Goal: Transaction & Acquisition: Purchase product/service

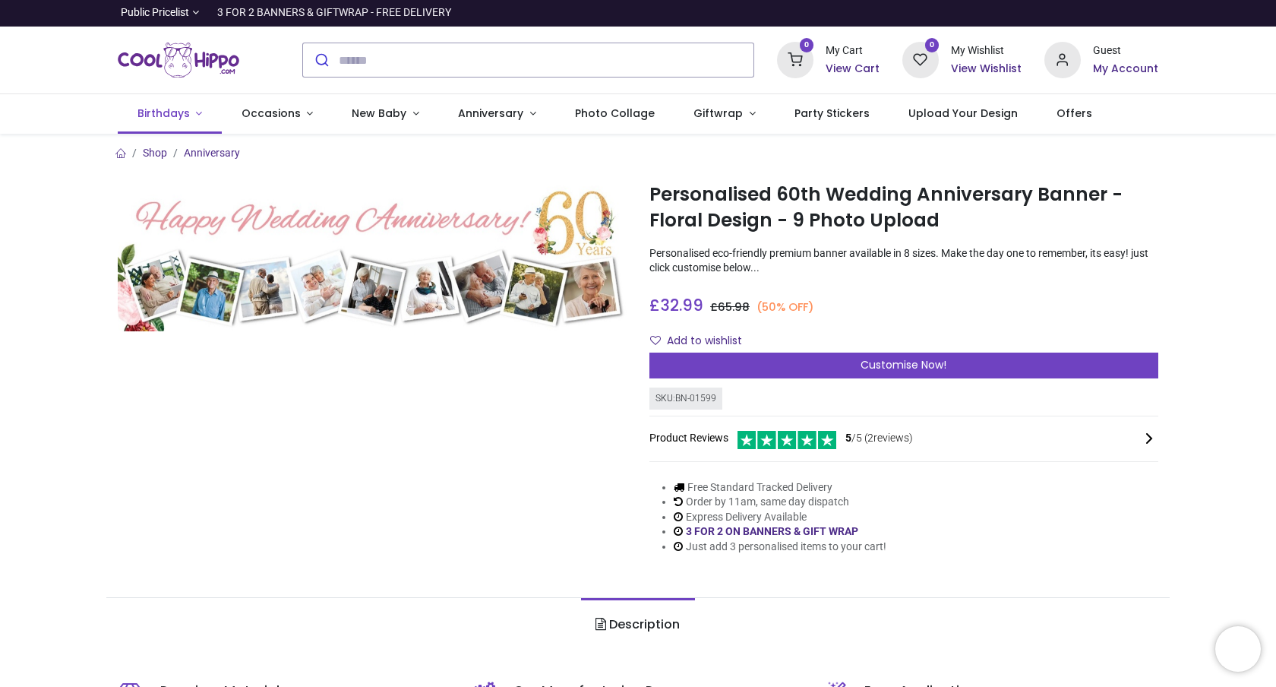
click at [180, 112] on span "Birthdays" at bounding box center [164, 113] width 52 height 15
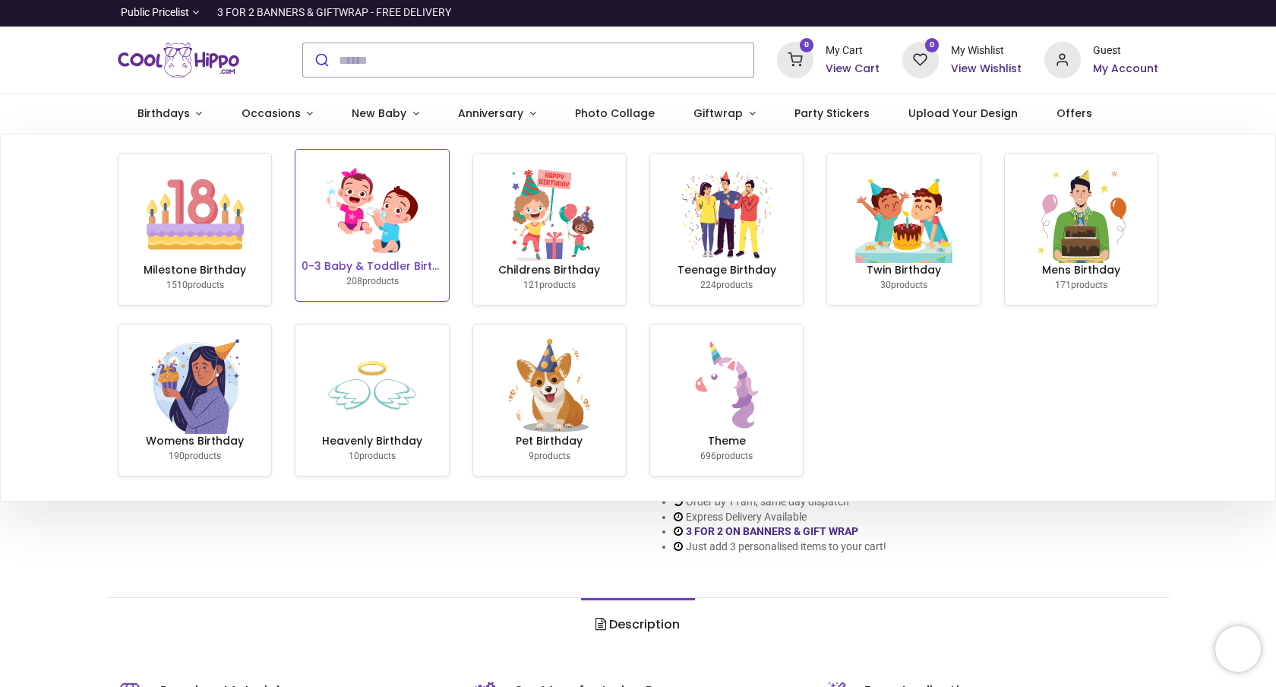
click at [384, 225] on img at bounding box center [372, 210] width 97 height 97
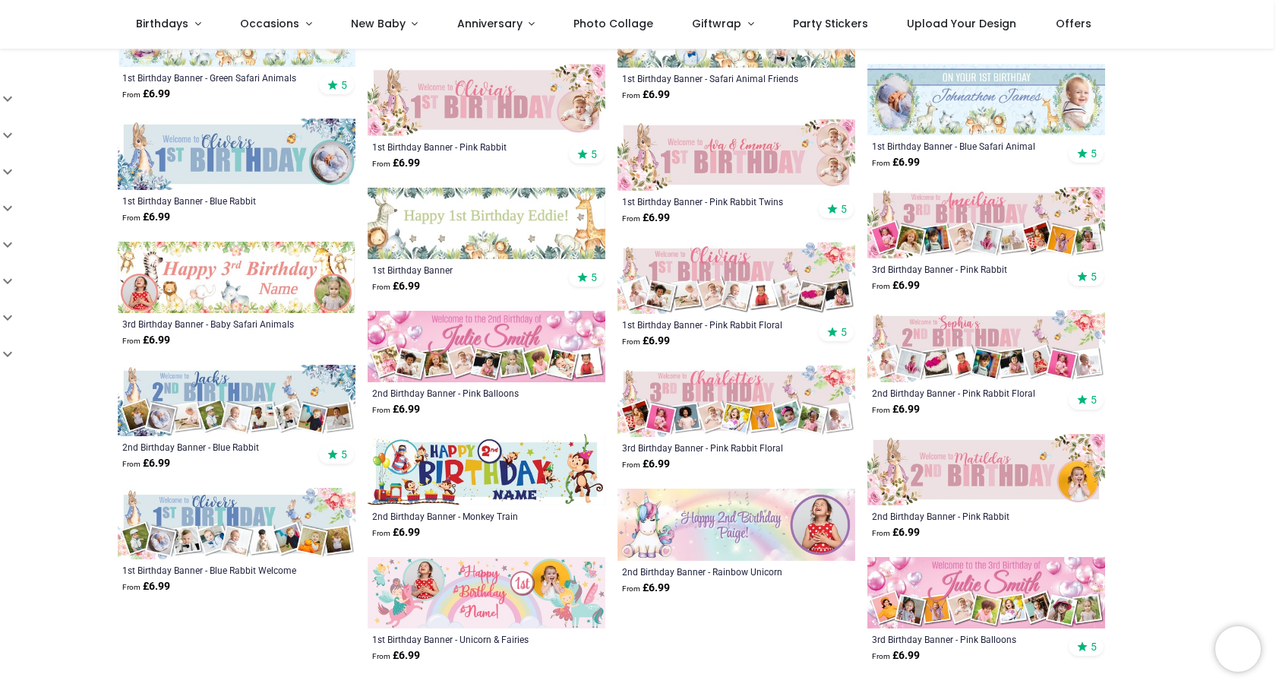
scroll to position [576, 0]
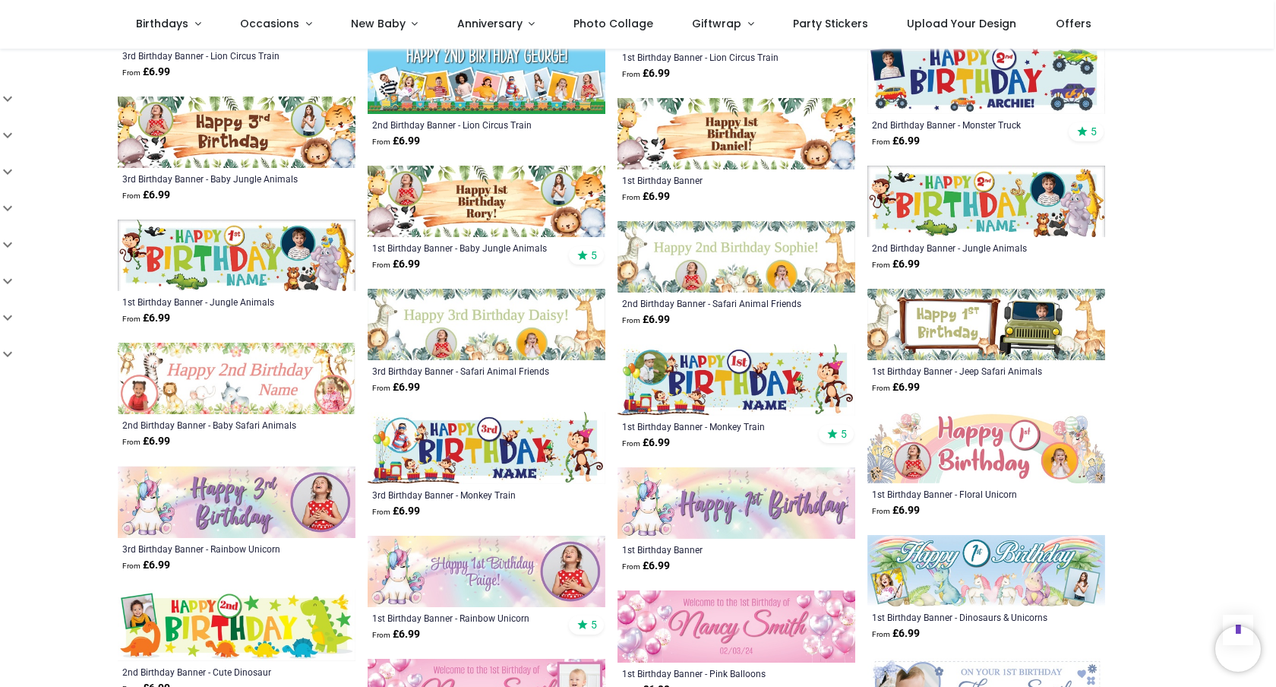
scroll to position [1710, 0]
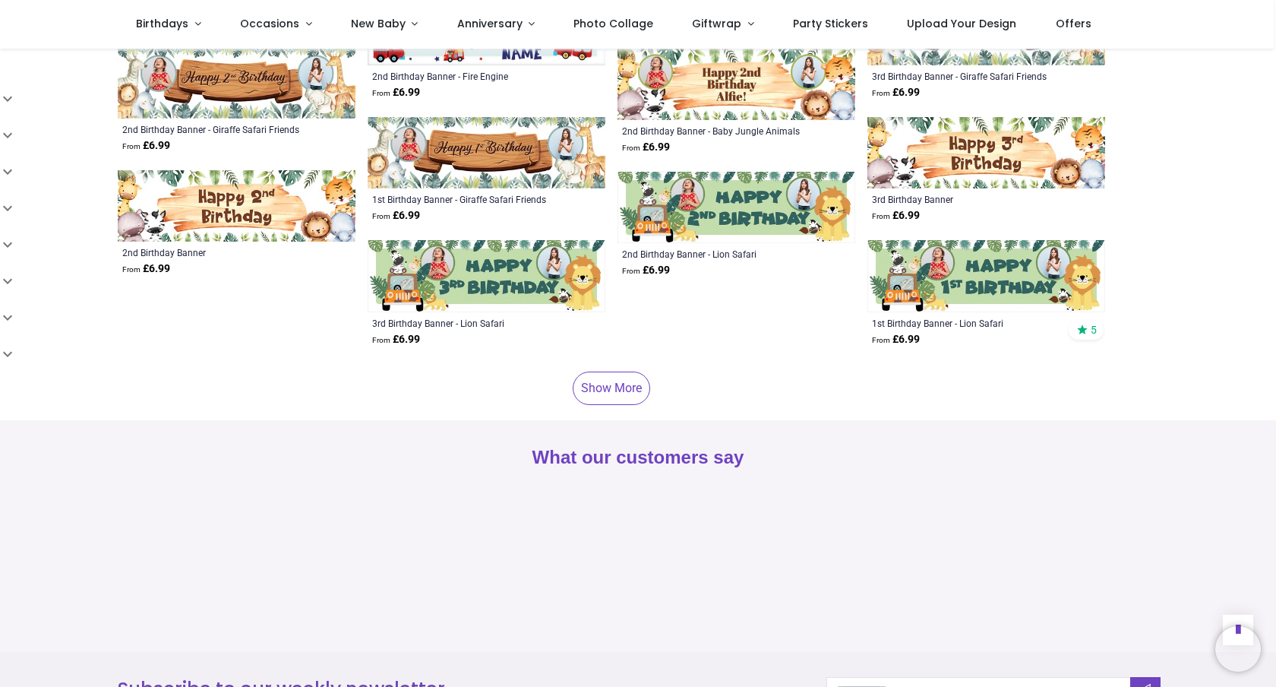
scroll to position [3533, 0]
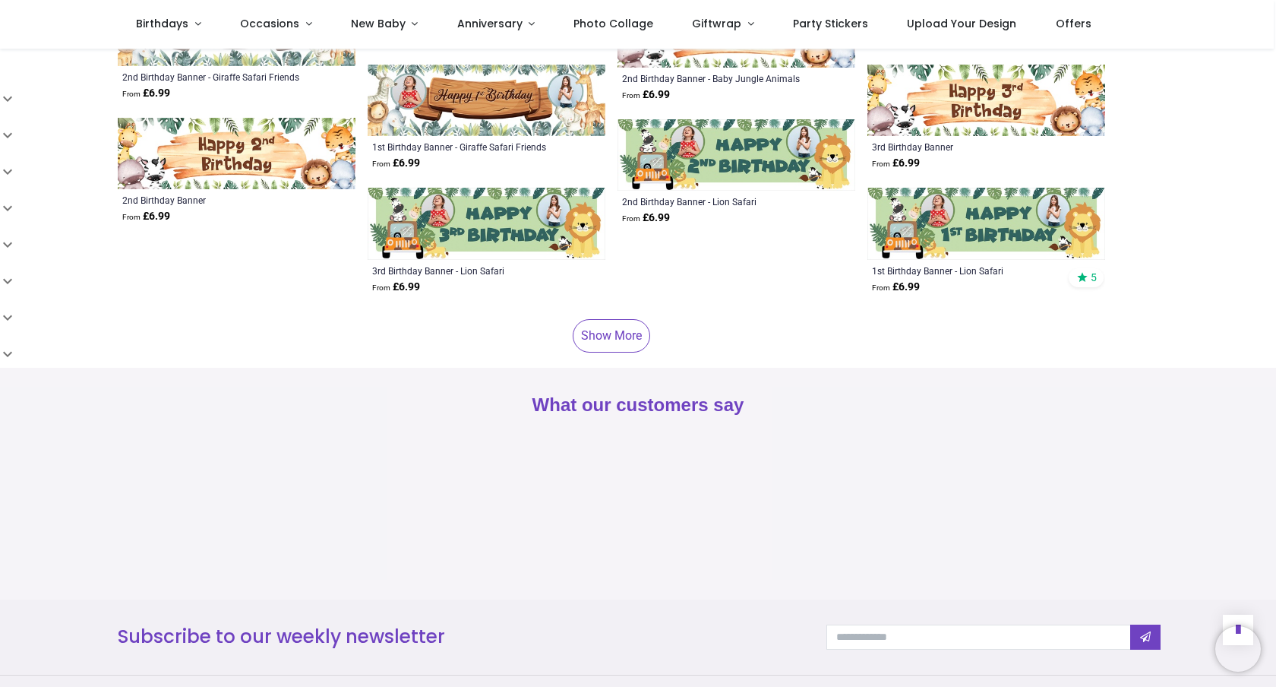
click at [613, 344] on link "Show More" at bounding box center [612, 335] width 78 height 33
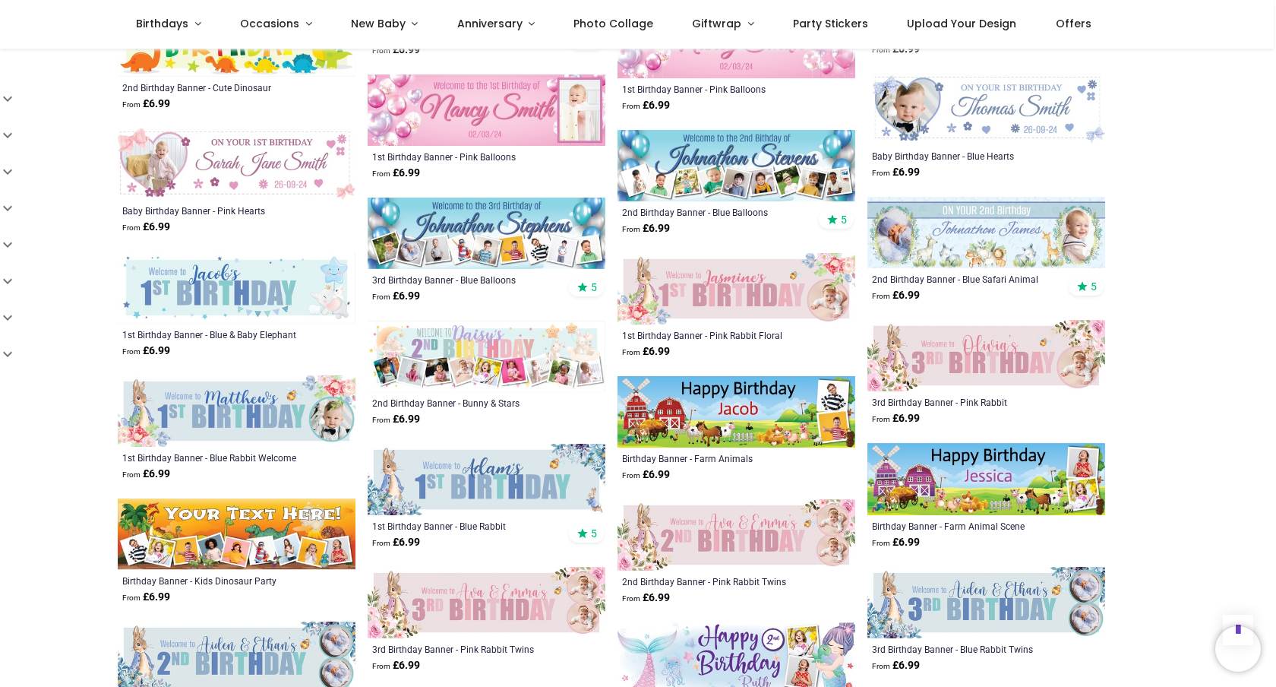
scroll to position [2286, 0]
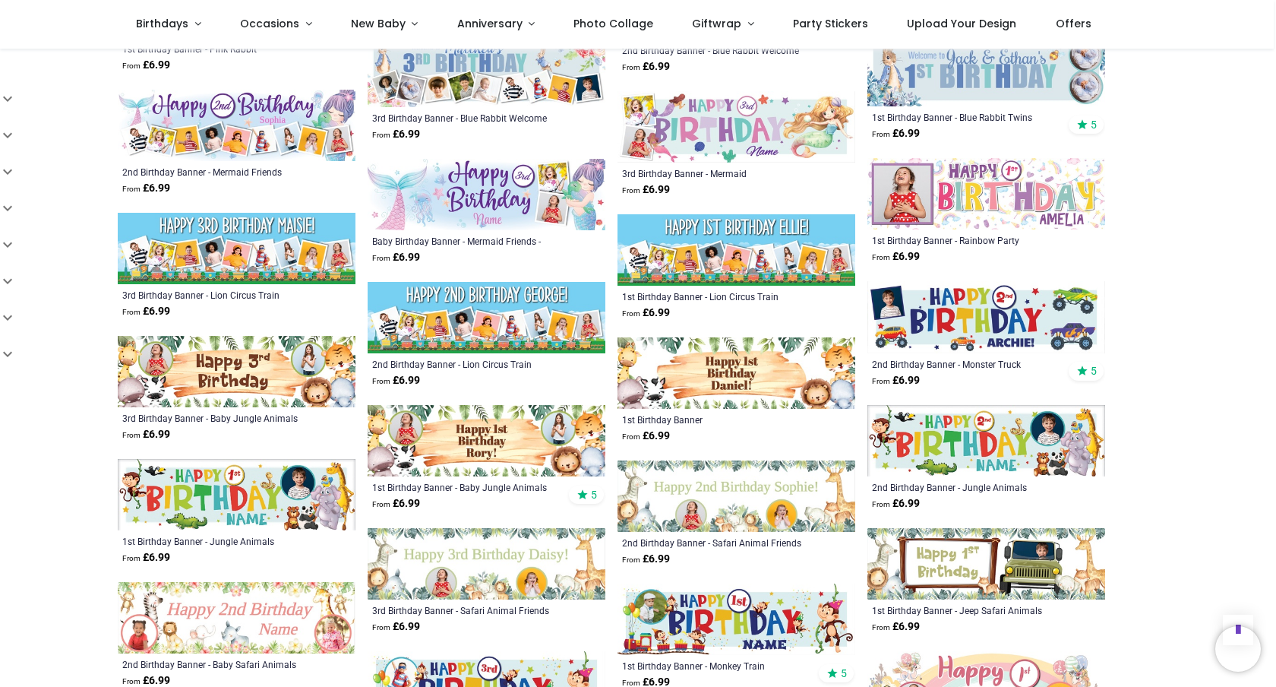
scroll to position [1464, 0]
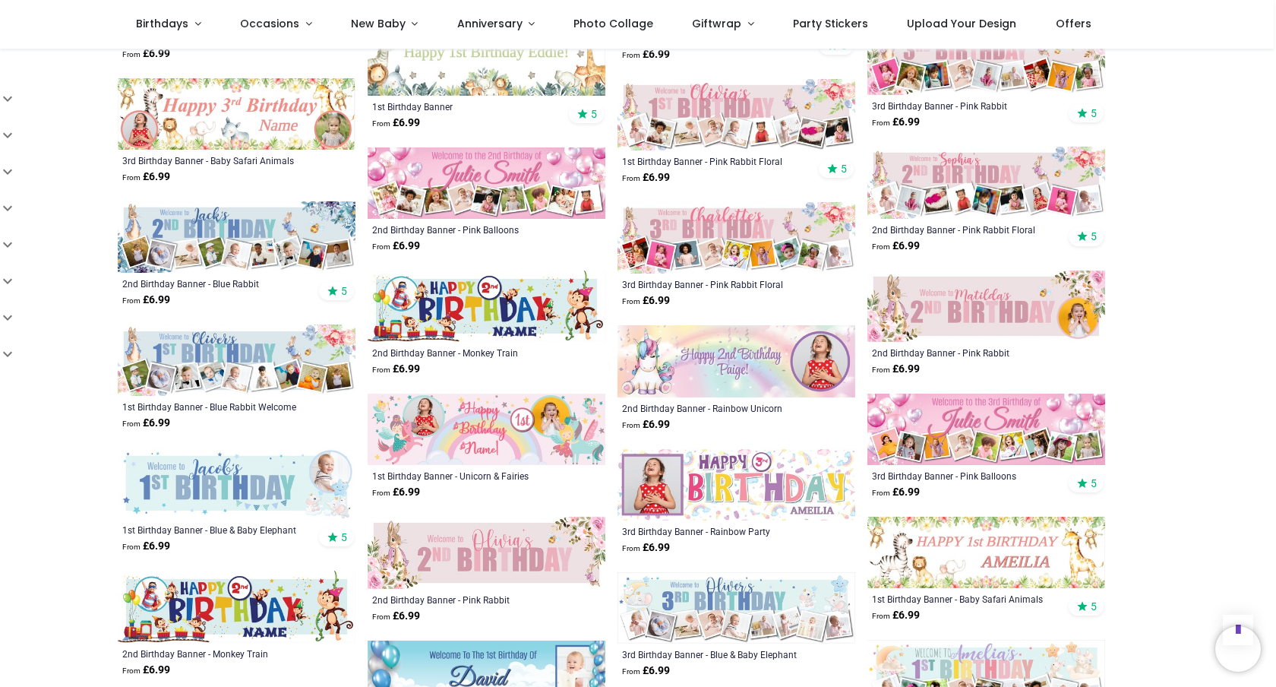
scroll to position [739, 0]
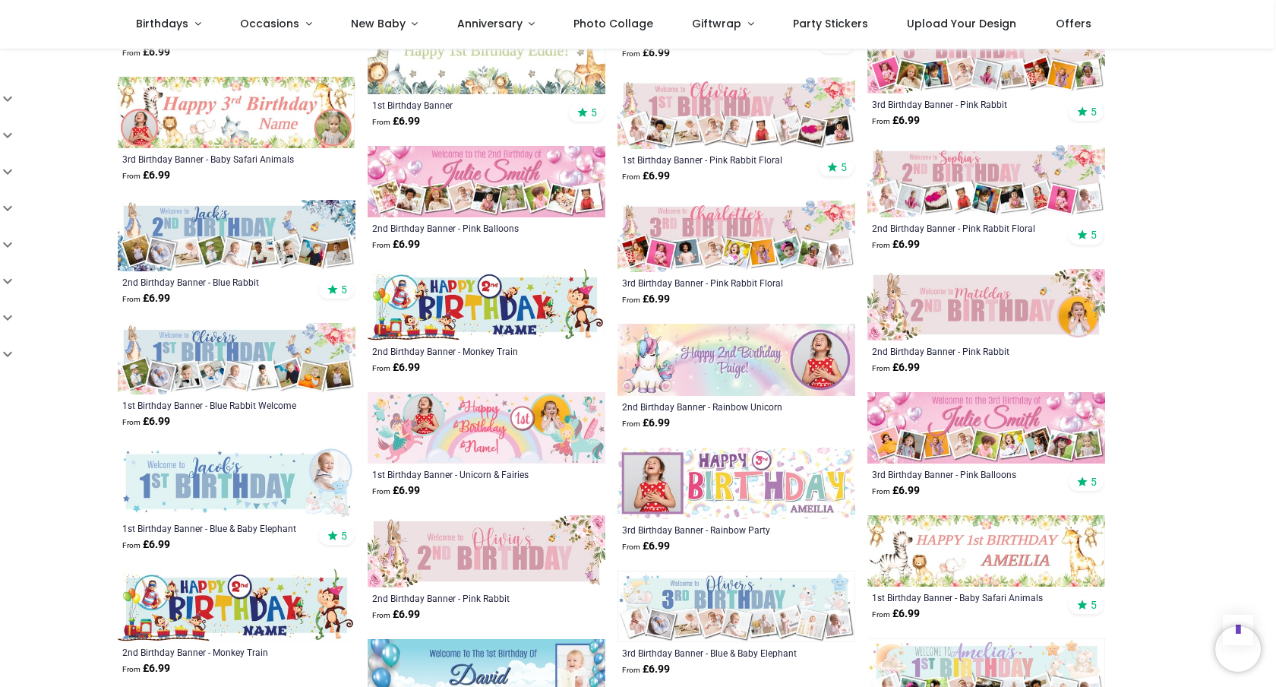
click at [207, 248] on img at bounding box center [237, 235] width 238 height 71
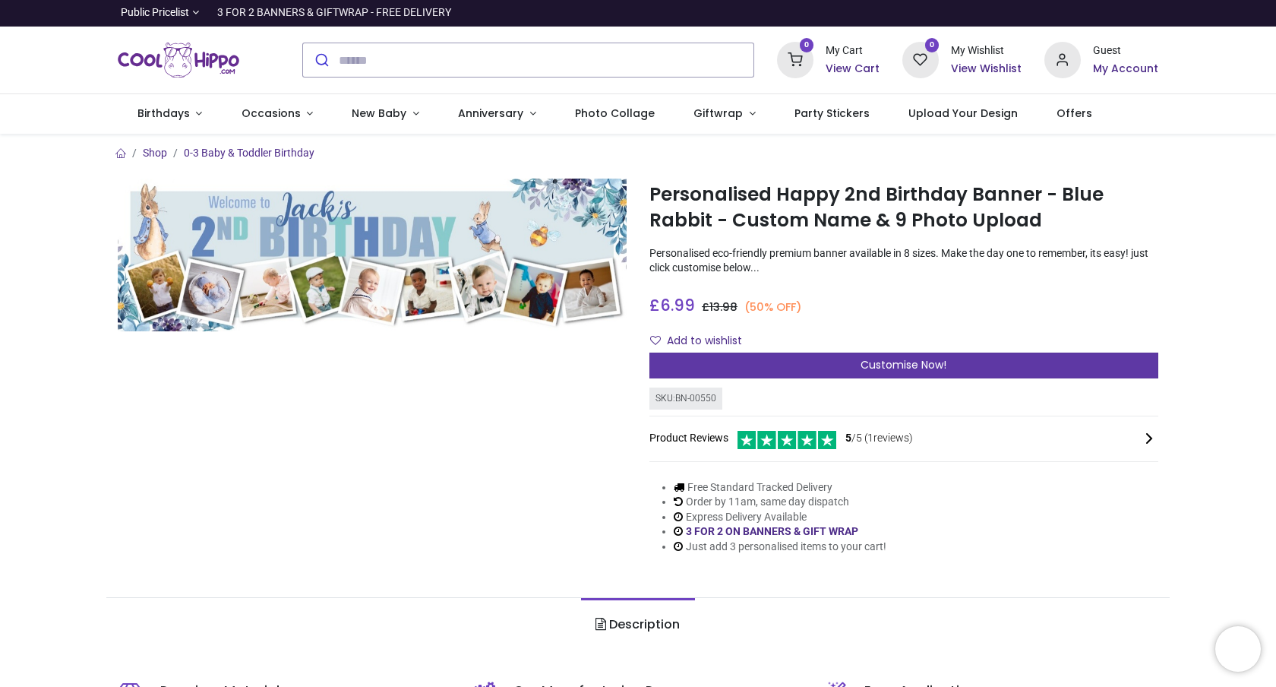
click at [934, 369] on span "Customise Now!" at bounding box center [904, 364] width 86 height 15
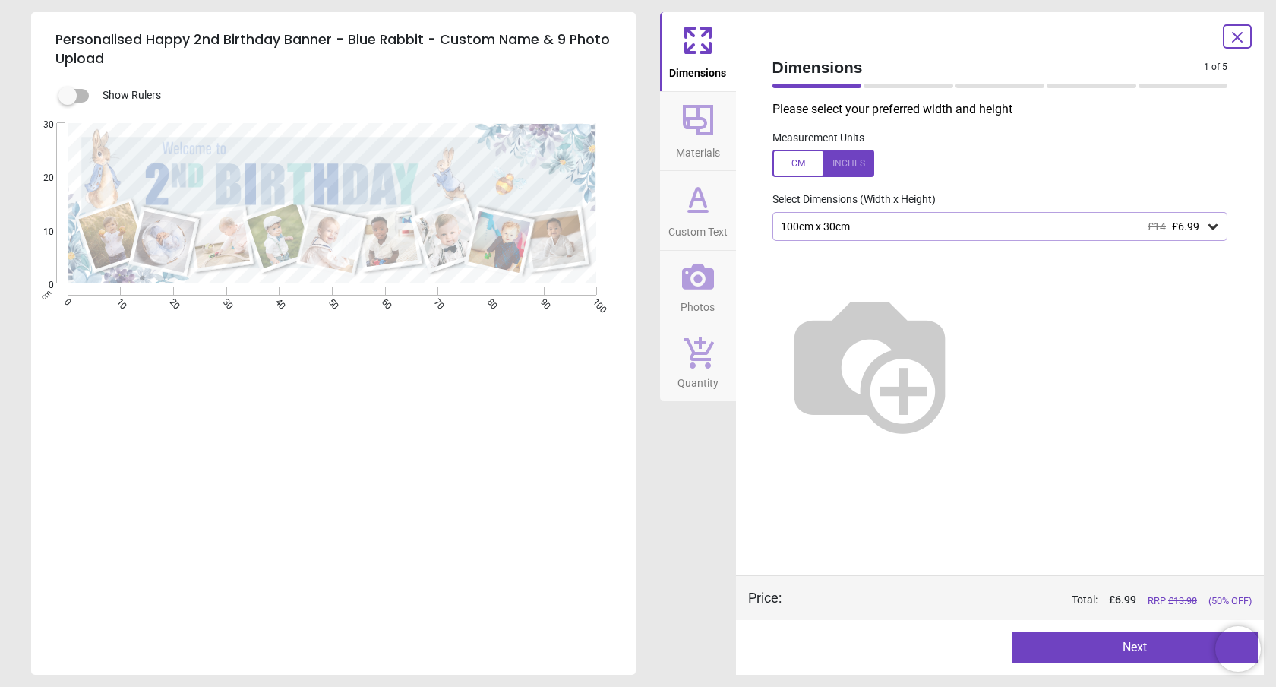
click at [1208, 229] on icon at bounding box center [1213, 226] width 15 height 15
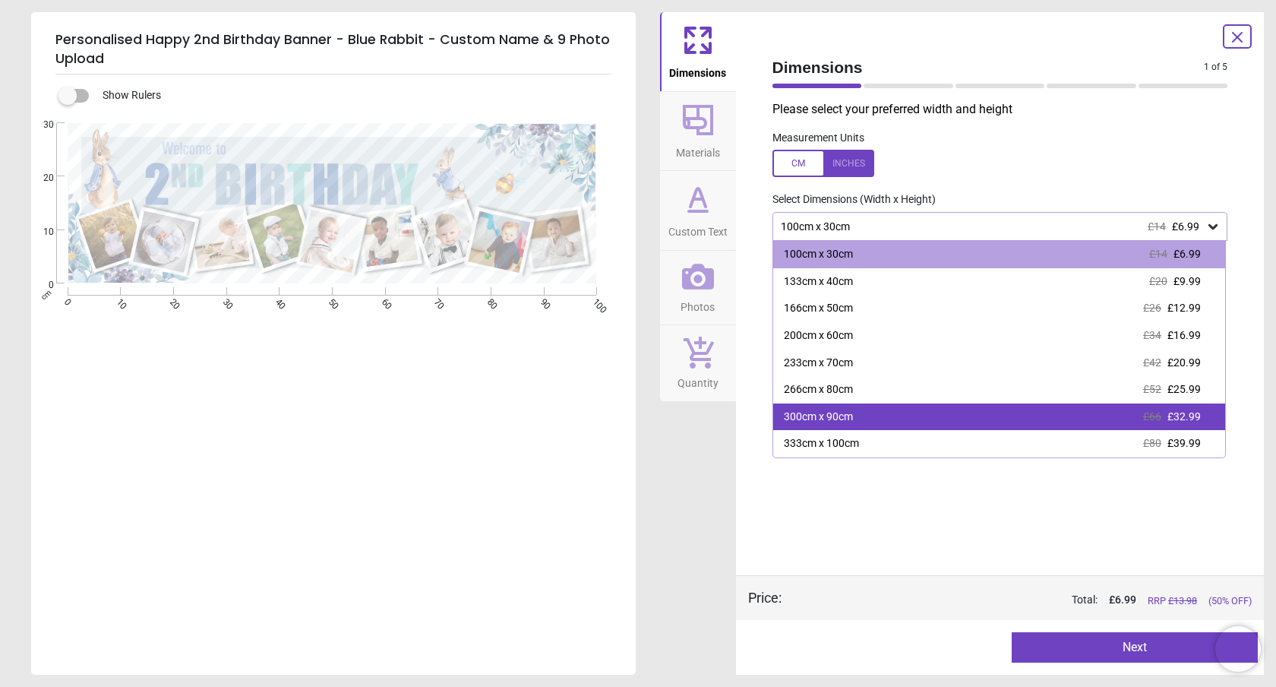
click at [853, 416] on div "300cm x 90cm" at bounding box center [818, 417] width 69 height 15
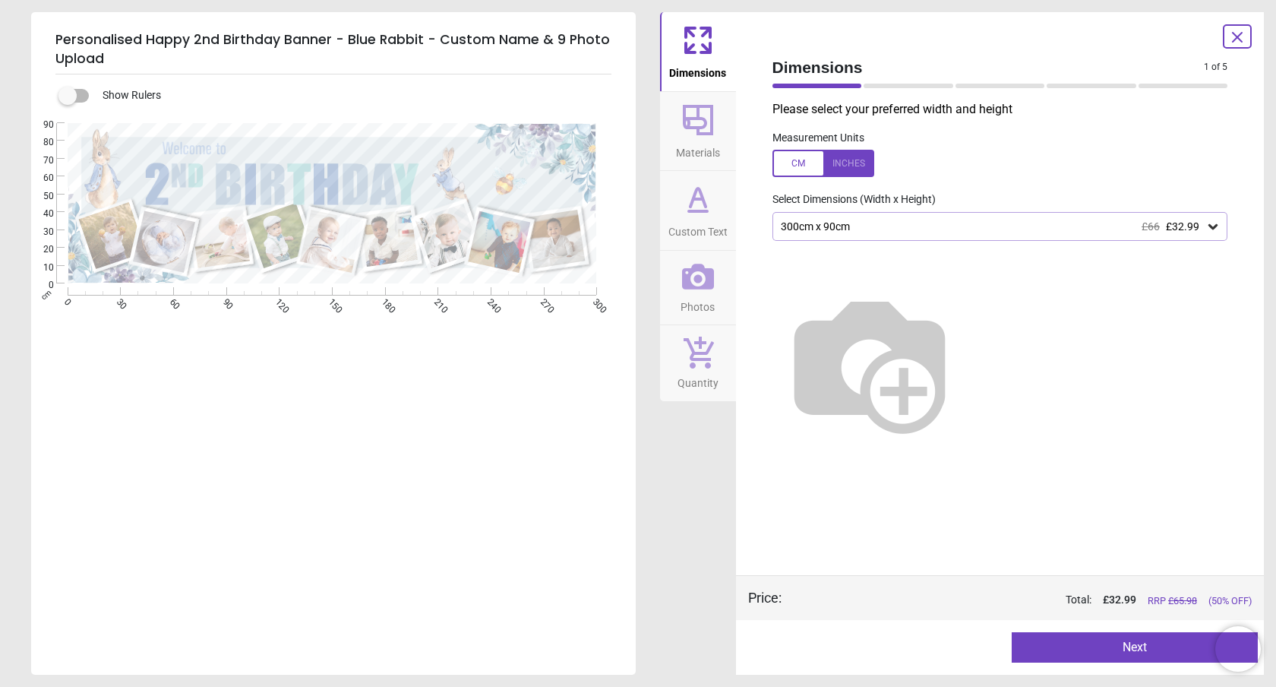
click at [1134, 638] on button "Next" at bounding box center [1135, 647] width 246 height 30
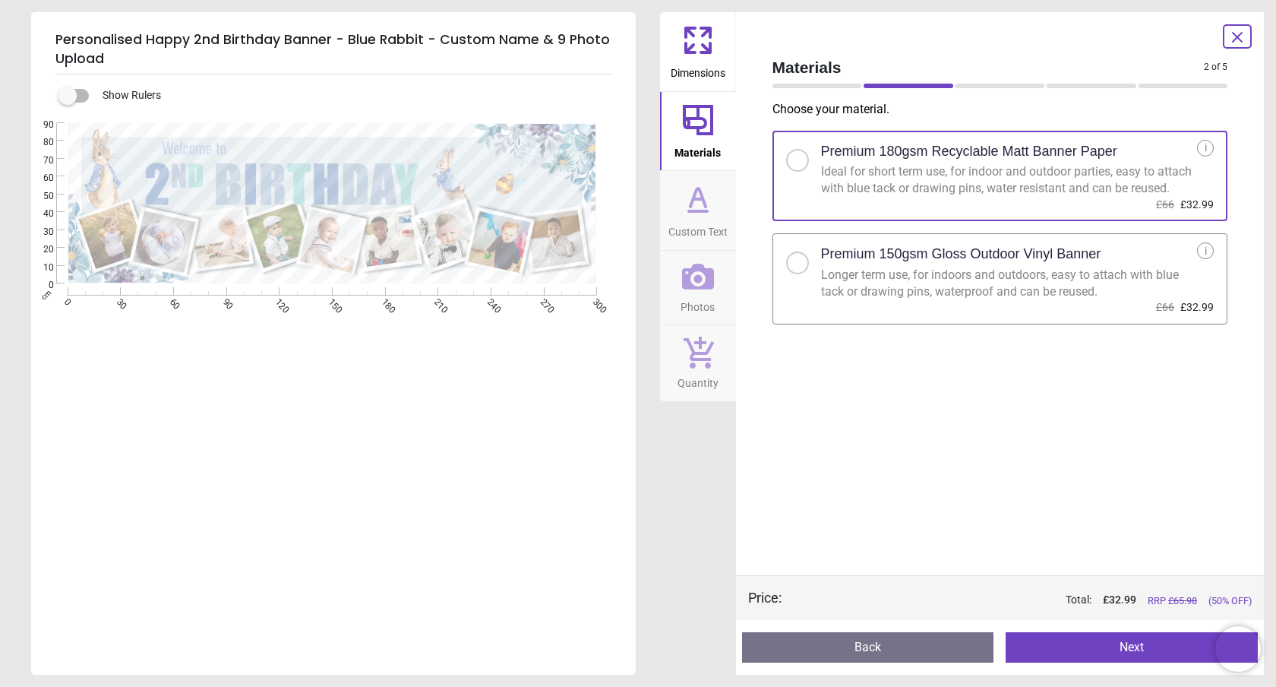
click at [798, 267] on div at bounding box center [797, 262] width 9 height 9
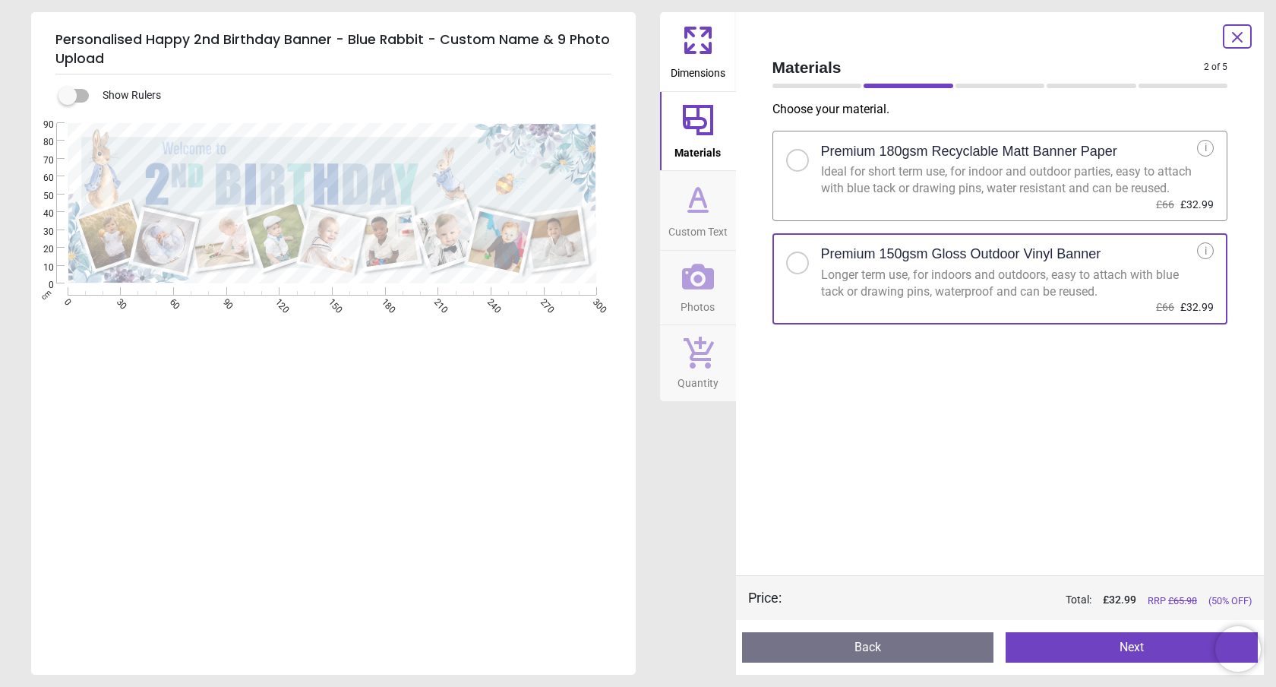
click at [1133, 646] on button "Next" at bounding box center [1132, 647] width 252 height 30
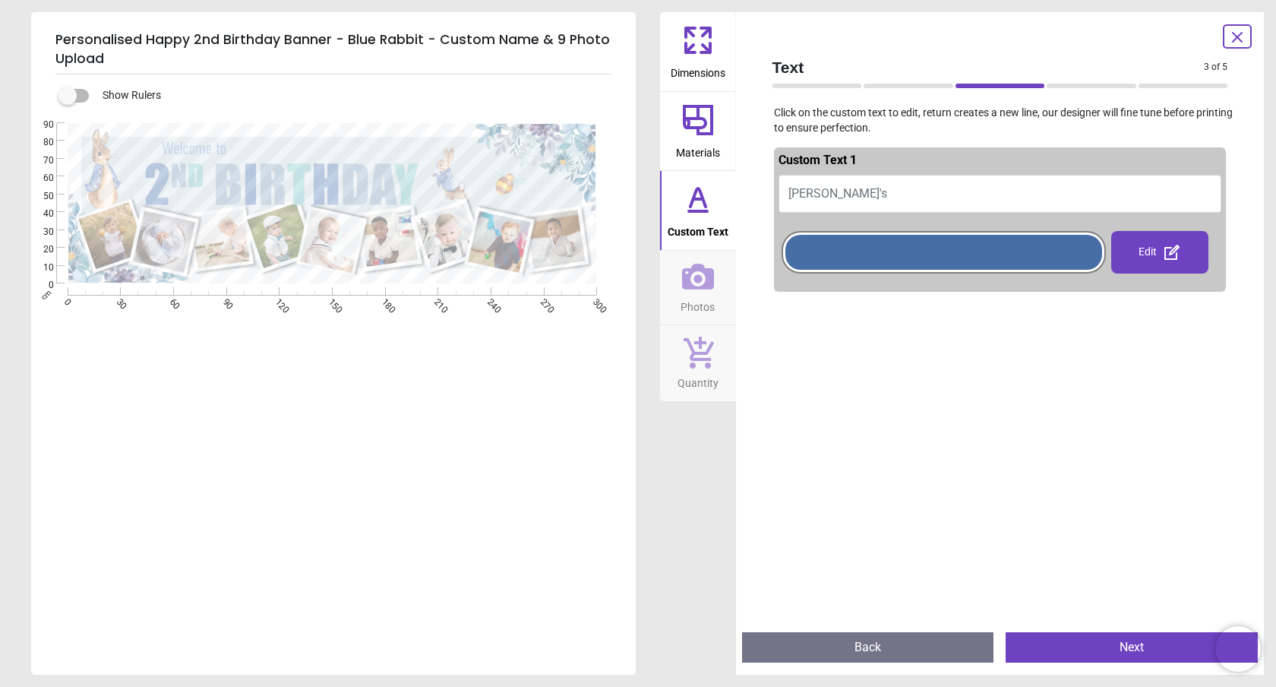
click at [830, 193] on button "[PERSON_NAME]'s" at bounding box center [1001, 194] width 444 height 38
click at [840, 195] on button "[PERSON_NAME]" at bounding box center [1001, 194] width 444 height 38
type textarea "*"
click at [479, 391] on div "e ********" at bounding box center [332, 466] width 602 height 687
click at [1079, 256] on div at bounding box center [944, 252] width 317 height 35
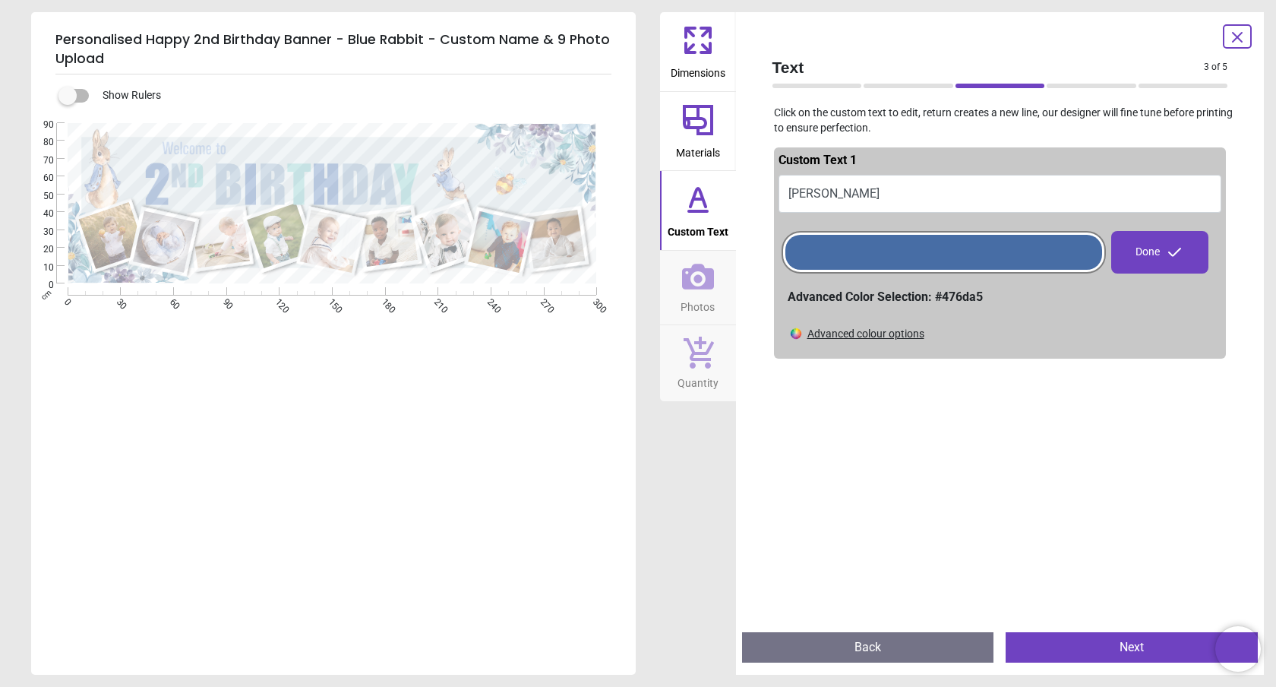
click at [1079, 256] on div at bounding box center [944, 252] width 317 height 35
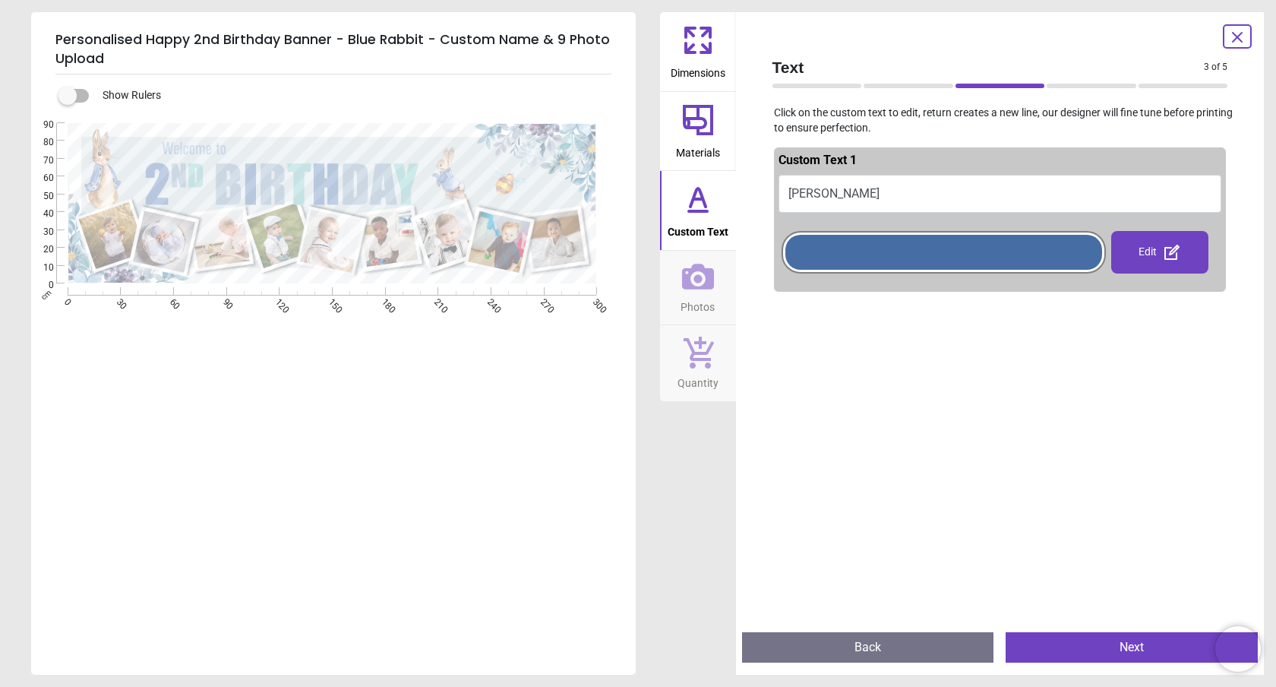
click at [1122, 648] on button "Next" at bounding box center [1132, 647] width 252 height 30
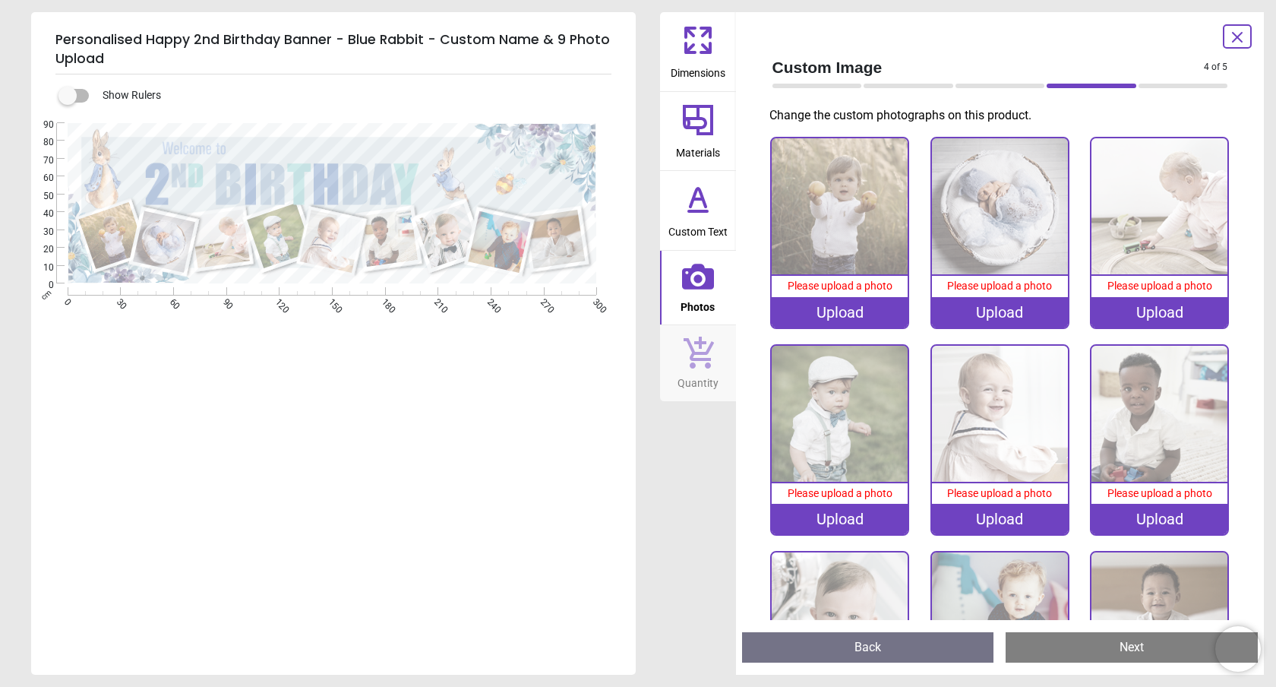
click at [561, 232] on image at bounding box center [556, 239] width 59 height 59
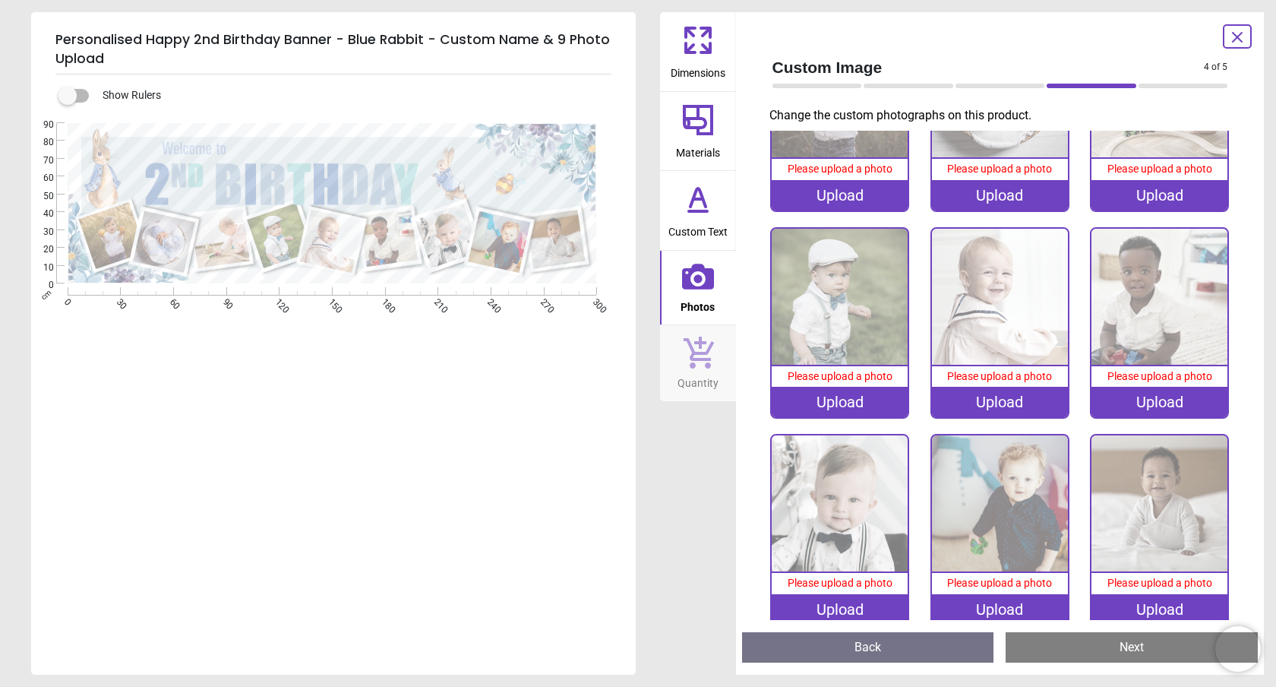
scroll to position [138, 0]
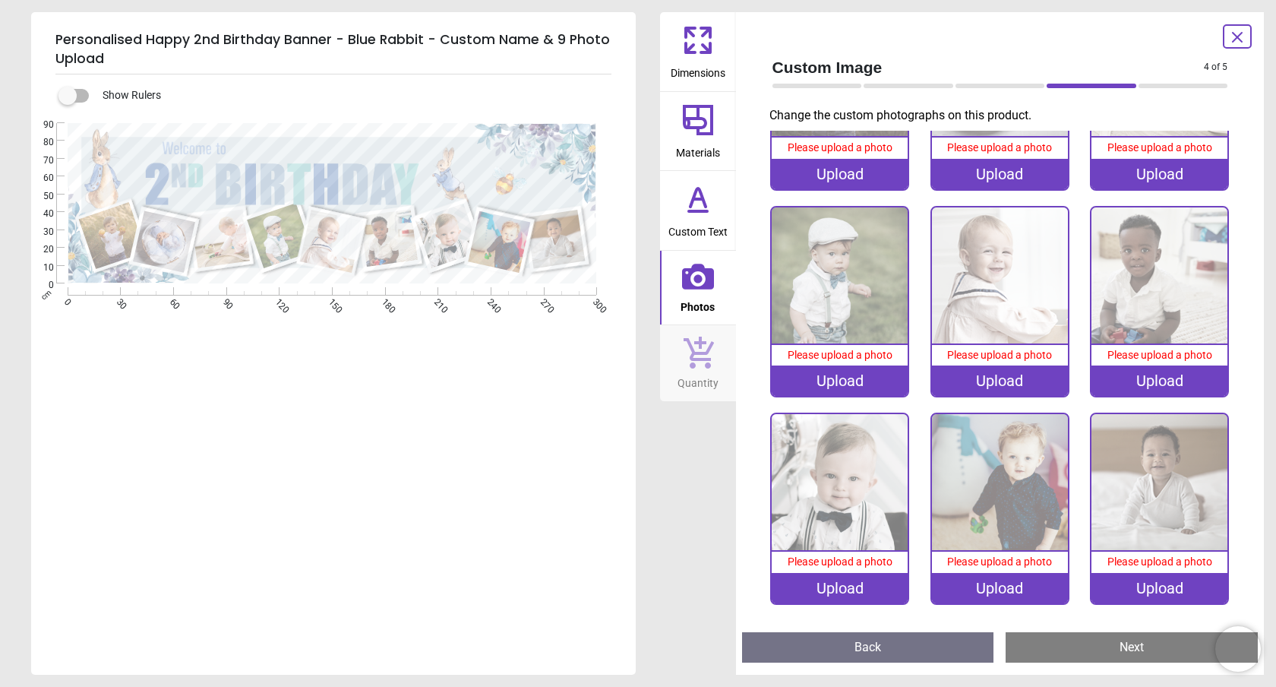
click at [694, 218] on span "Custom Text" at bounding box center [698, 228] width 59 height 23
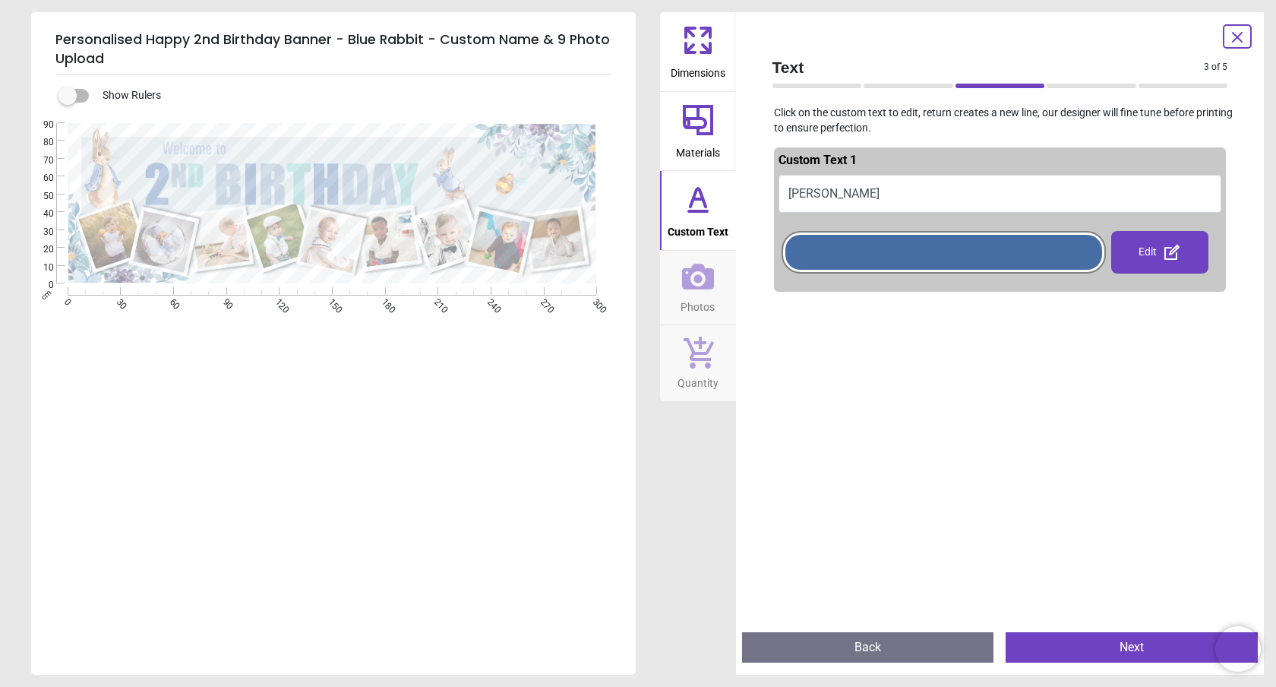
click at [796, 197] on button "[PERSON_NAME]" at bounding box center [1001, 194] width 444 height 38
click at [853, 191] on button "[PERSON_NAME]" at bounding box center [1001, 194] width 444 height 38
type textarea "*"
type textarea "********"
click at [1117, 647] on button "Next" at bounding box center [1132, 647] width 252 height 30
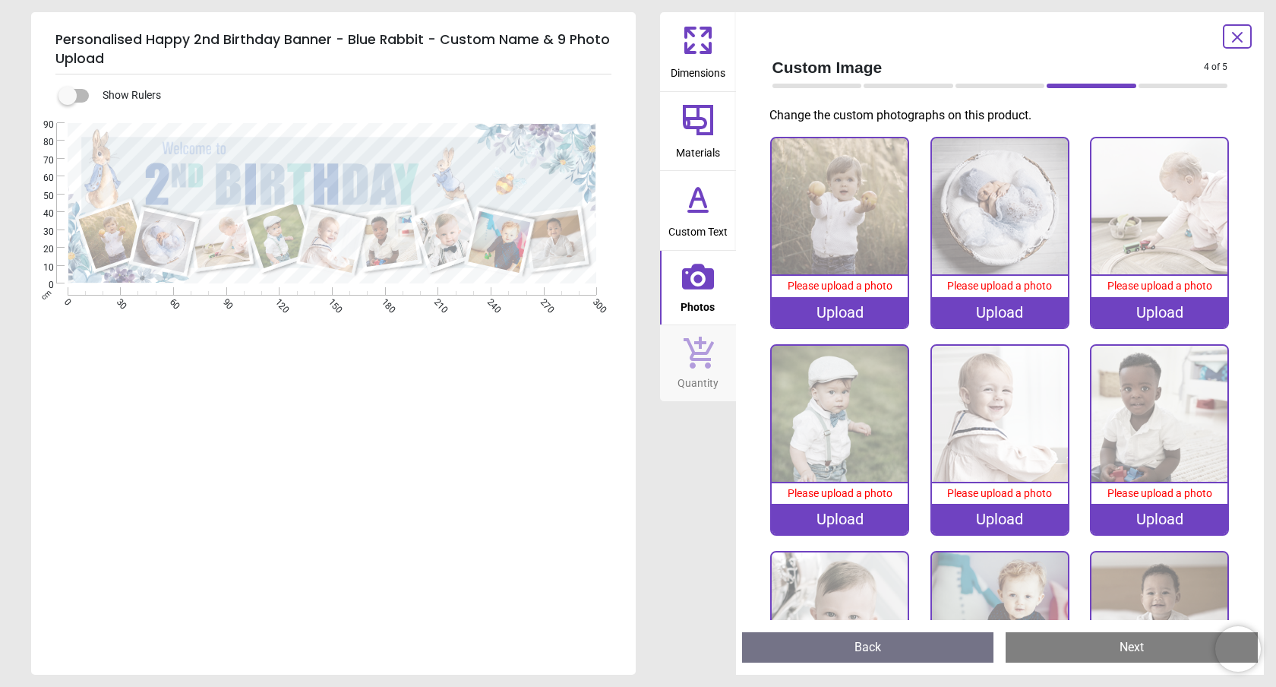
click at [864, 657] on button "Back" at bounding box center [868, 647] width 252 height 30
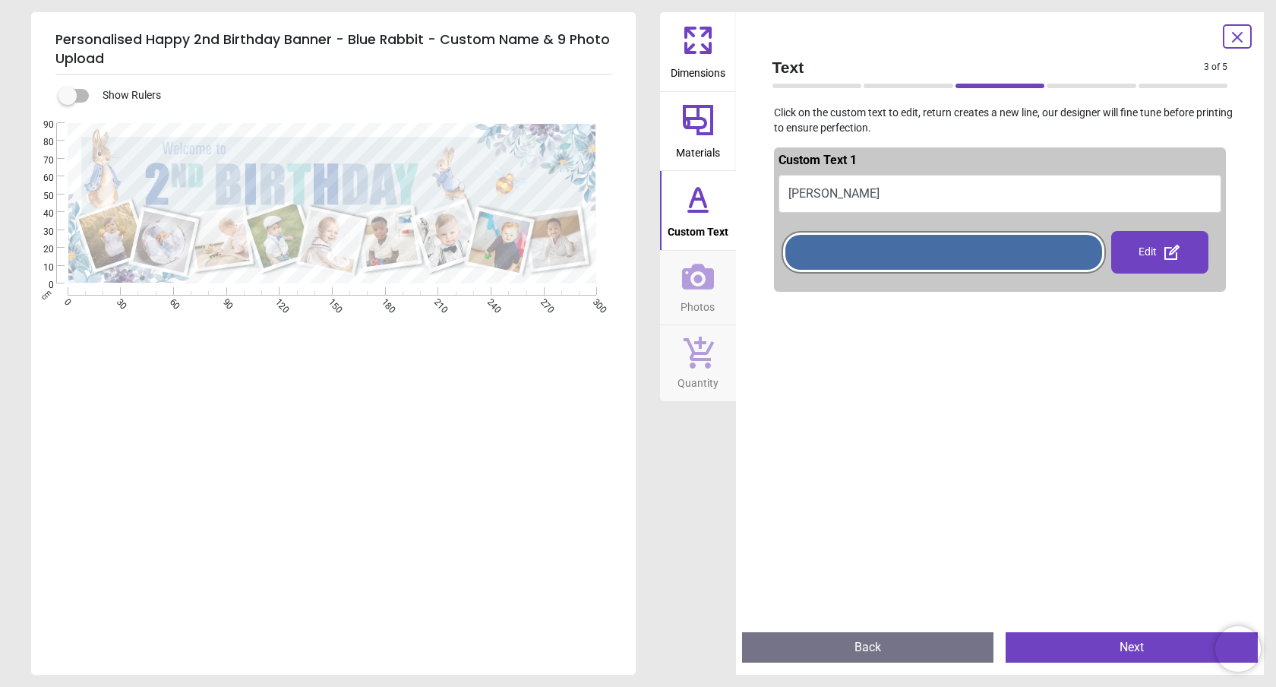
click at [1155, 257] on div "Edit" at bounding box center [1160, 252] width 97 height 43
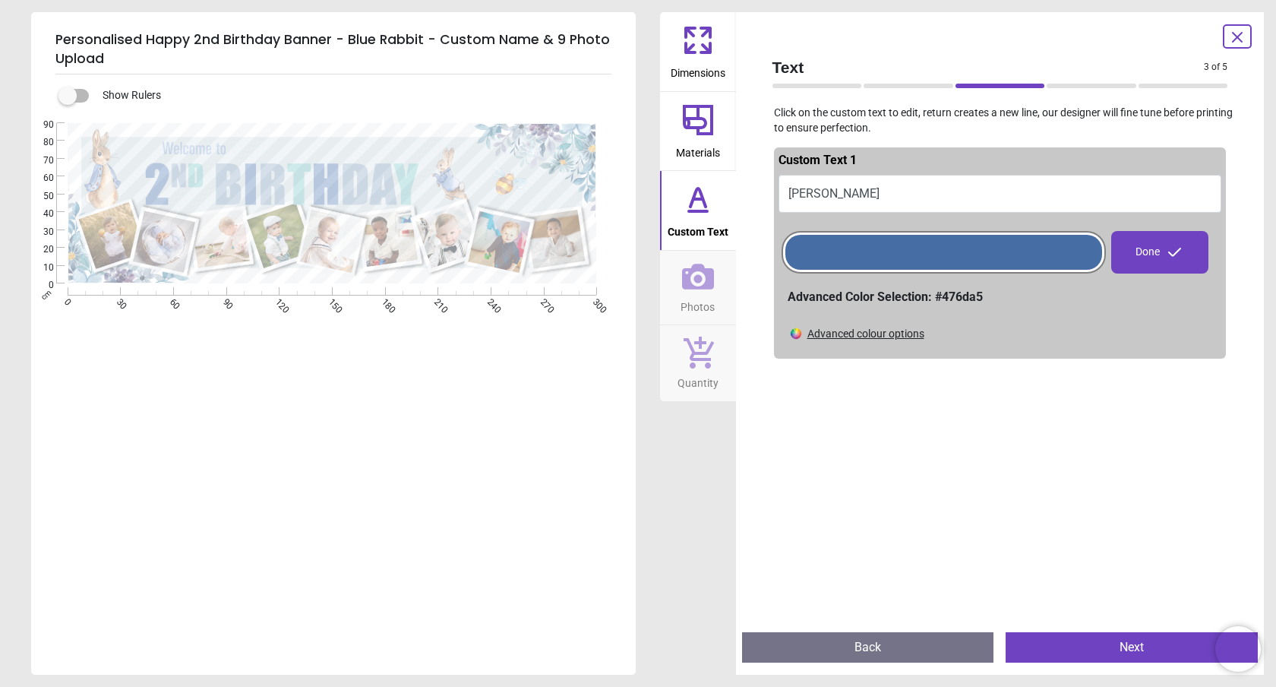
click at [841, 156] on span "Custom Text 1" at bounding box center [818, 160] width 78 height 14
click at [840, 188] on button "[PERSON_NAME]" at bounding box center [1001, 194] width 444 height 38
click at [865, 337] on div "Advanced colour options" at bounding box center [866, 334] width 117 height 15
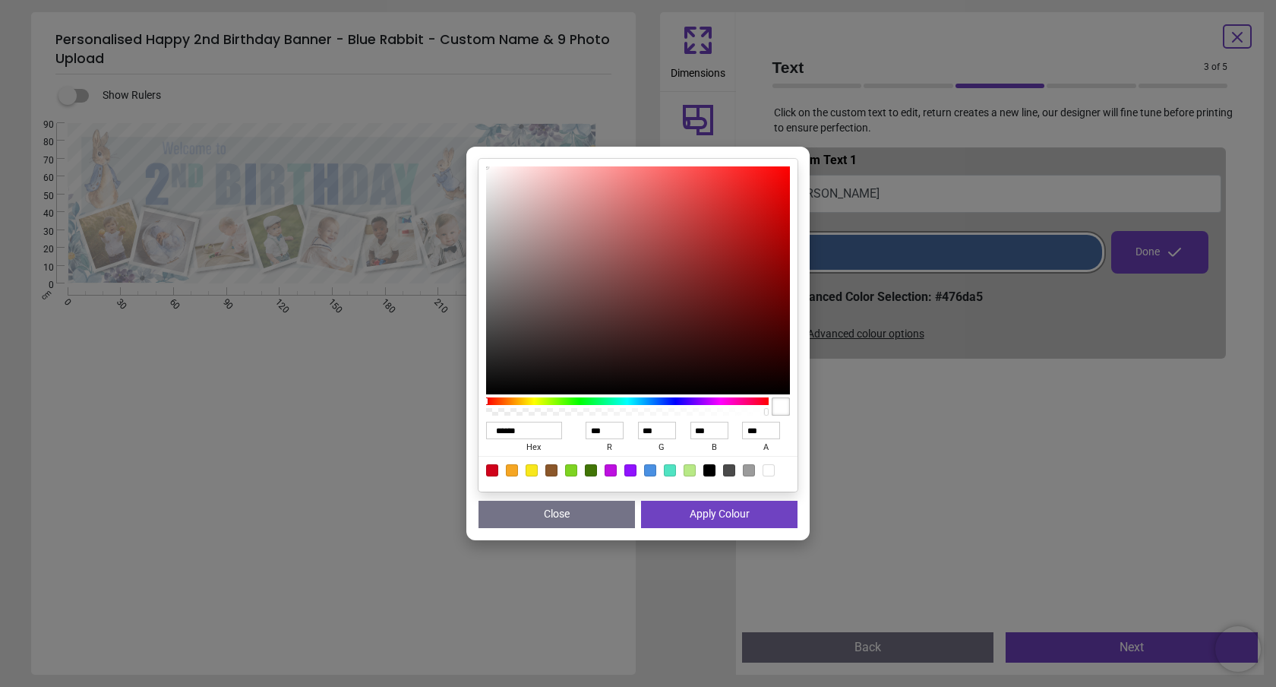
click at [1056, 536] on div "****** hex *** r *** g *** b *** a Close Apply Colour" at bounding box center [638, 343] width 1276 height 687
